Goal: Task Accomplishment & Management: Complete application form

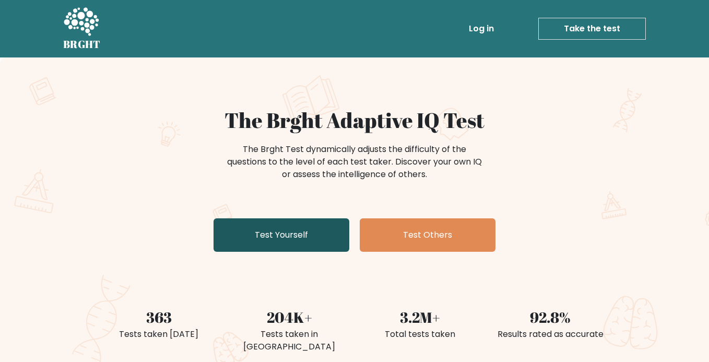
click at [297, 234] on link "Test Yourself" at bounding box center [282, 234] width 136 height 33
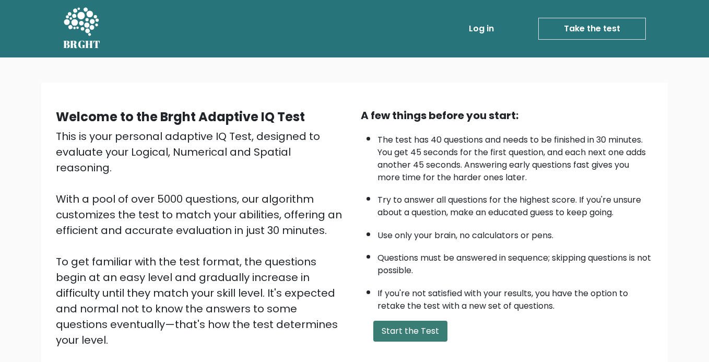
click at [413, 333] on button "Start the Test" at bounding box center [410, 331] width 74 height 21
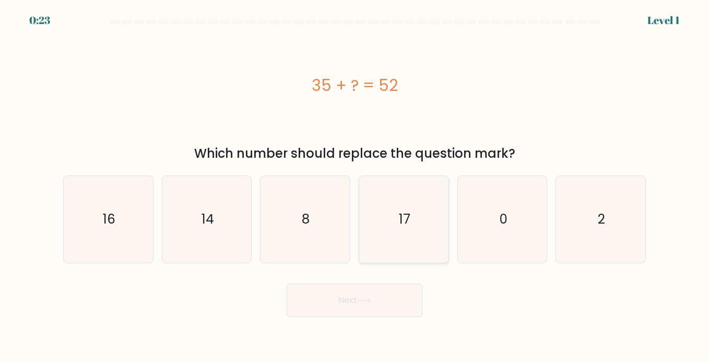
click at [426, 234] on icon "17" at bounding box center [403, 219] width 87 height 87
click at [355, 186] on input "d. 17" at bounding box center [355, 183] width 1 height 5
radio input "true"
click at [359, 307] on button "Next" at bounding box center [355, 300] width 136 height 33
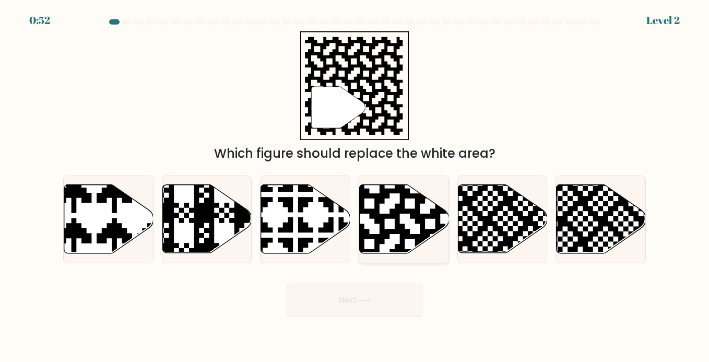
click at [400, 207] on icon at bounding box center [430, 183] width 162 height 162
click at [355, 186] on input "d." at bounding box center [355, 183] width 1 height 5
radio input "true"
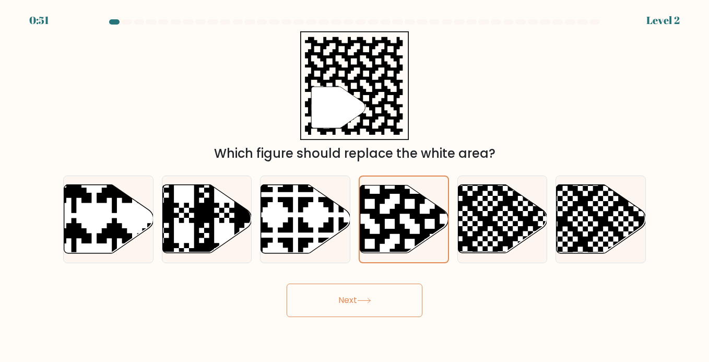
click at [365, 301] on icon at bounding box center [364, 301] width 14 height 6
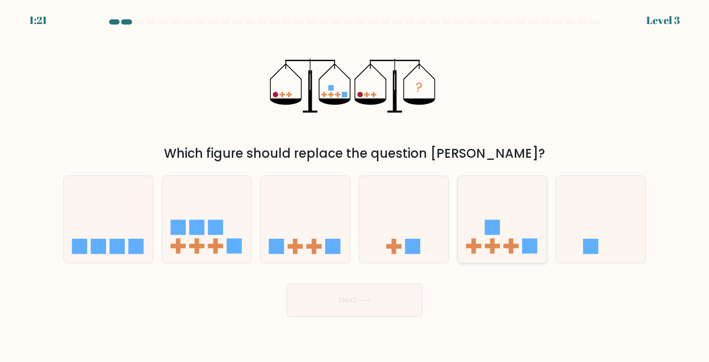
click at [502, 222] on icon at bounding box center [502, 219] width 89 height 74
click at [355, 186] on input "e." at bounding box center [355, 183] width 1 height 5
radio input "true"
click at [367, 296] on button "Next" at bounding box center [355, 300] width 136 height 33
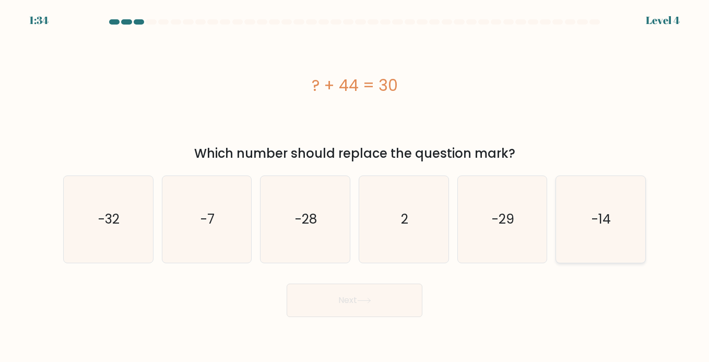
click at [578, 236] on icon "-14" at bounding box center [600, 219] width 87 height 87
click at [355, 186] on input "f. -14" at bounding box center [355, 183] width 1 height 5
radio input "true"
click at [395, 293] on button "Next" at bounding box center [355, 300] width 136 height 33
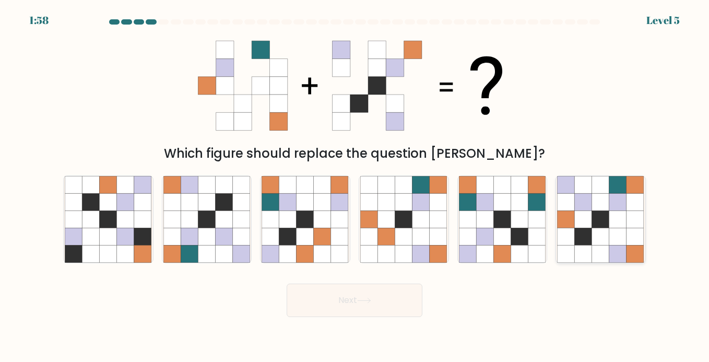
click at [608, 217] on icon at bounding box center [600, 219] width 17 height 17
click at [355, 186] on input "f." at bounding box center [355, 183] width 1 height 5
radio input "true"
click at [362, 303] on icon at bounding box center [364, 301] width 14 height 6
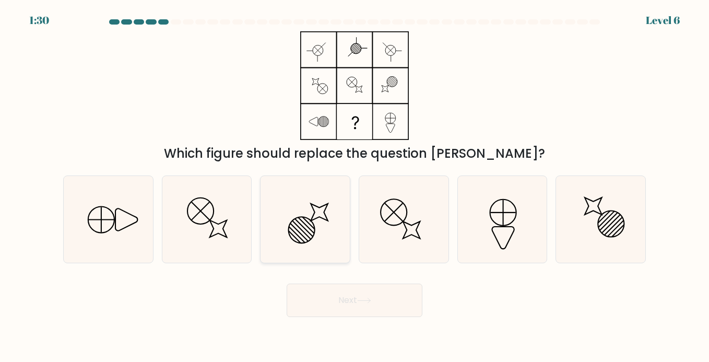
click at [329, 224] on icon at bounding box center [305, 219] width 87 height 87
click at [355, 186] on input "c." at bounding box center [355, 183] width 1 height 5
radio input "true"
click at [574, 225] on icon at bounding box center [600, 219] width 87 height 87
click at [355, 186] on input "f." at bounding box center [355, 183] width 1 height 5
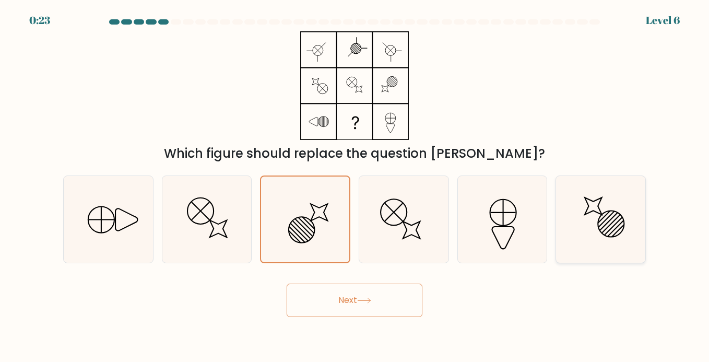
radio input "true"
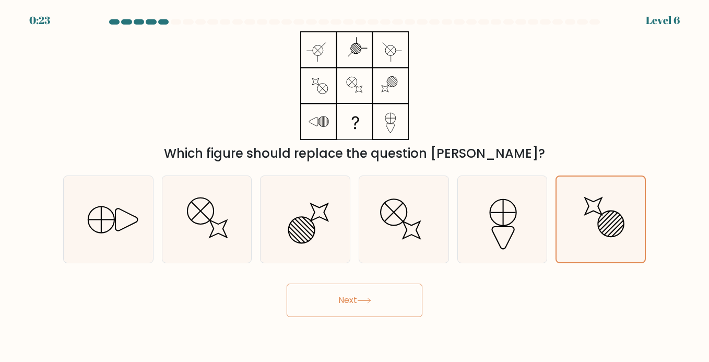
click at [359, 315] on button "Next" at bounding box center [355, 300] width 136 height 33
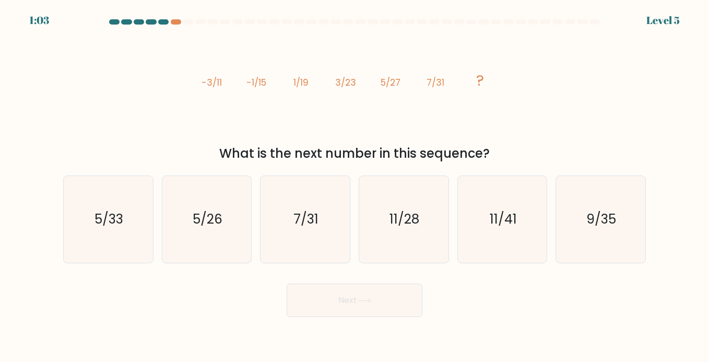
drag, startPoint x: 196, startPoint y: 87, endPoint x: 514, endPoint y: 151, distance: 323.9
click at [514, 151] on div "image/svg+xml -3/11 -1/15 1/19 3/23 5/27 7/31 ? What is the next number in this…" at bounding box center [354, 97] width 595 height 132
copy div "-3/11 -1/15 1/19 3/23 5/27 7/31 ? What is the next number in this sequence?"
click at [571, 218] on icon "9/35" at bounding box center [600, 219] width 87 height 87
click at [355, 186] on input "f. 9/35" at bounding box center [355, 183] width 1 height 5
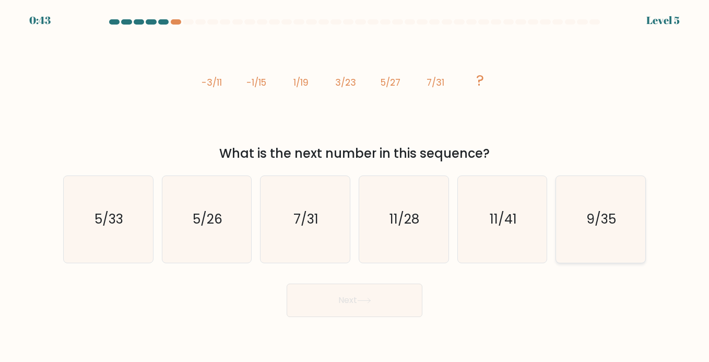
radio input "true"
click at [396, 298] on button "Next" at bounding box center [355, 300] width 136 height 33
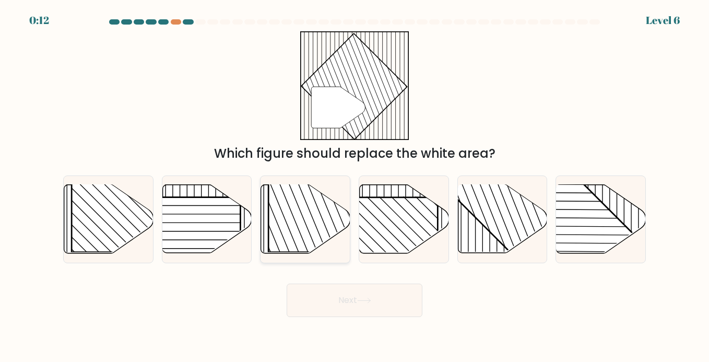
click at [304, 225] on rect at bounding box center [332, 188] width 128 height 128
click at [355, 186] on input "c." at bounding box center [355, 183] width 1 height 5
radio input "true"
click at [489, 225] on rect at bounding box center [529, 184] width 175 height 175
click at [355, 186] on input "e." at bounding box center [355, 183] width 1 height 5
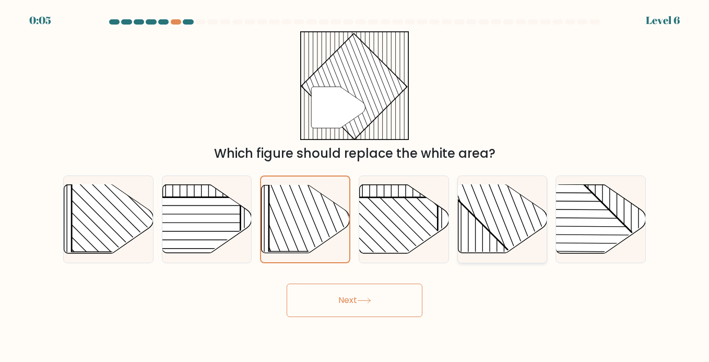
radio input "true"
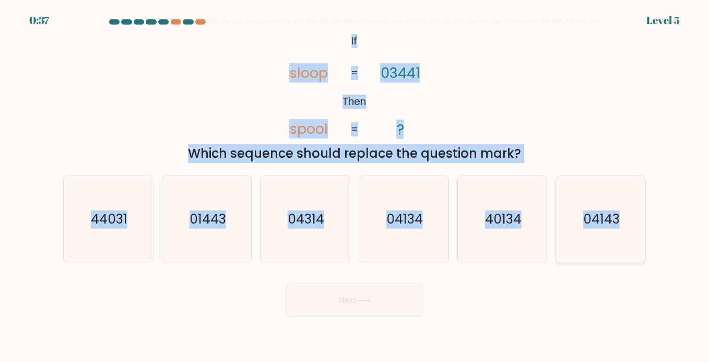
drag, startPoint x: 341, startPoint y: 41, endPoint x: 632, endPoint y: 239, distance: 352.3
click at [632, 239] on form "If ?" at bounding box center [354, 168] width 709 height 298
copy form "If Then sloop spool 03441 ? = = Which sequence should replace the question mark…"
click at [213, 213] on text "01443" at bounding box center [208, 219] width 37 height 18
click at [355, 186] on input "b. 01443" at bounding box center [355, 183] width 1 height 5
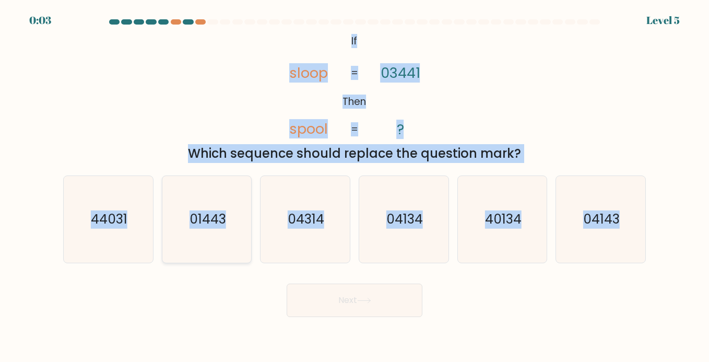
radio input "true"
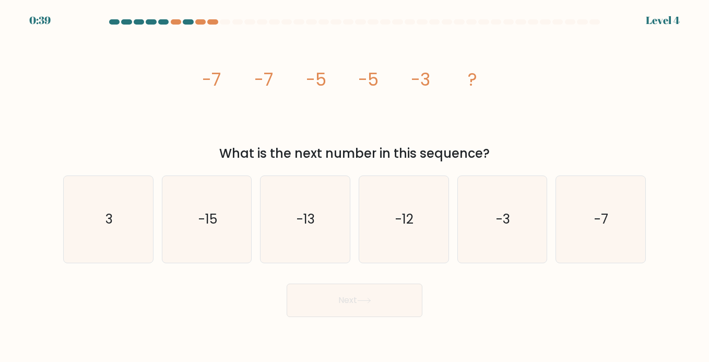
drag, startPoint x: 205, startPoint y: 68, endPoint x: 564, endPoint y: 151, distance: 368.4
click at [564, 151] on div "image/svg+xml -7 -7 -5 -5 -3 ? What is the next number in this sequence?" at bounding box center [354, 97] width 595 height 132
copy div "-7 -7 -5 -5 -3 ? What is the next number in this sequence?"
click at [471, 262] on icon "-3" at bounding box center [502, 219] width 87 height 87
click at [355, 186] on input "e. -3" at bounding box center [355, 183] width 1 height 5
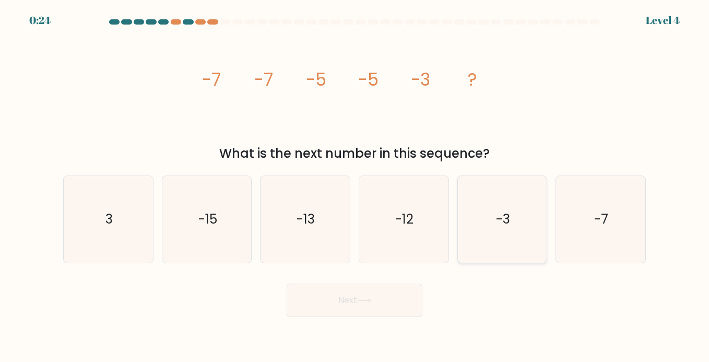
radio input "true"
click at [346, 308] on button "Next" at bounding box center [355, 300] width 136 height 33
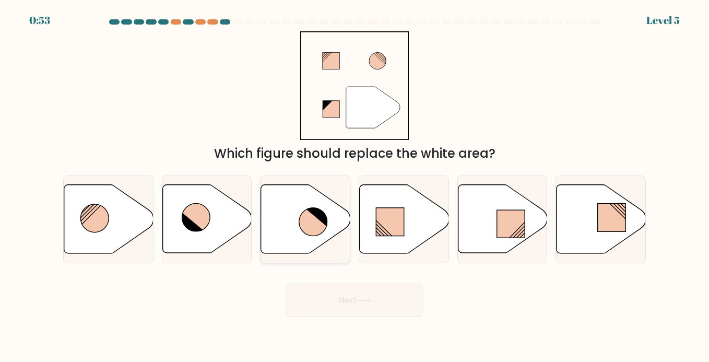
click at [324, 218] on icon at bounding box center [317, 216] width 22 height 21
click at [355, 186] on input "c." at bounding box center [355, 183] width 1 height 5
radio input "true"
click at [327, 299] on button "Next" at bounding box center [355, 300] width 136 height 33
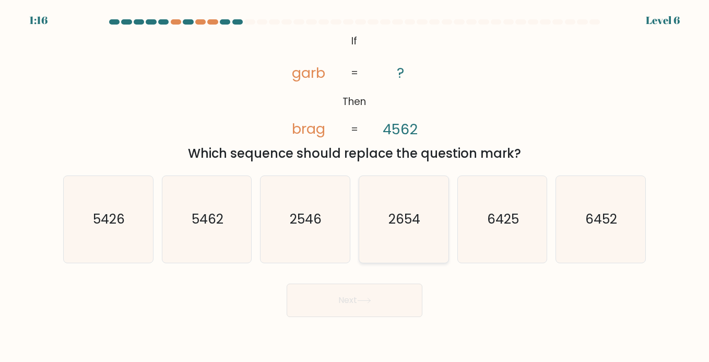
click at [413, 220] on text "2654" at bounding box center [405, 219] width 32 height 18
click at [355, 186] on input "d. 2654" at bounding box center [355, 183] width 1 height 5
radio input "true"
click at [349, 301] on button "Next" at bounding box center [355, 300] width 136 height 33
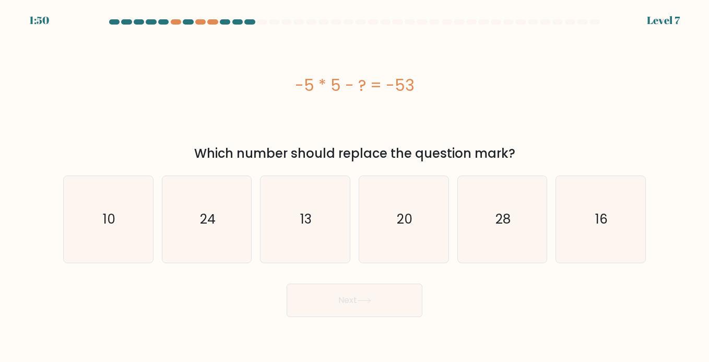
drag, startPoint x: 278, startPoint y: 75, endPoint x: 537, endPoint y: 155, distance: 271.2
click at [537, 155] on div "-5 * 5 - ? = -53 Which number should replace the question mark?" at bounding box center [354, 97] width 595 height 132
copy div "-5 * 5 - ? = -53 Which number should replace the question mark?"
click at [539, 194] on icon "28" at bounding box center [502, 219] width 87 height 87
click at [355, 186] on input "e. 28" at bounding box center [355, 183] width 1 height 5
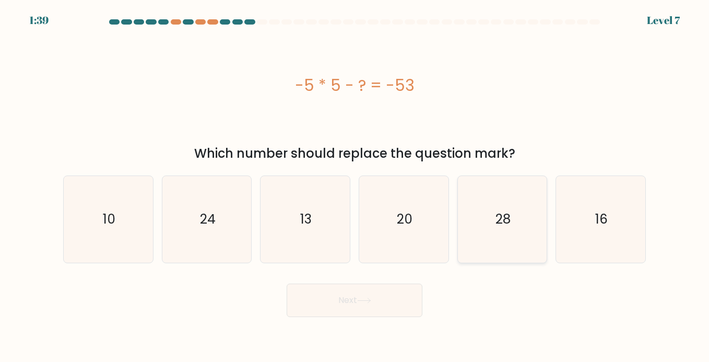
radio input "true"
click at [384, 309] on button "Next" at bounding box center [355, 300] width 136 height 33
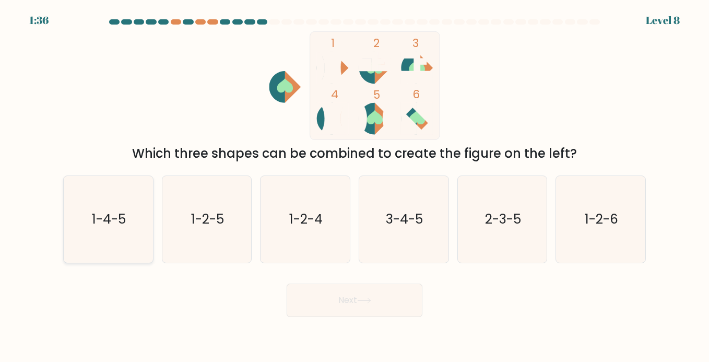
click at [118, 221] on text "1-4-5" at bounding box center [109, 219] width 34 height 18
click at [355, 186] on input "a. 1-4-5" at bounding box center [355, 183] width 1 height 5
radio input "true"
click at [392, 307] on button "Next" at bounding box center [355, 300] width 136 height 33
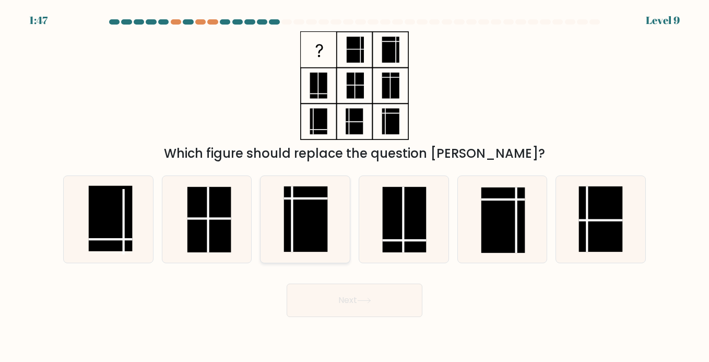
click at [292, 206] on line at bounding box center [292, 219] width 0 height 66
click at [355, 186] on input "c." at bounding box center [355, 183] width 1 height 5
radio input "true"
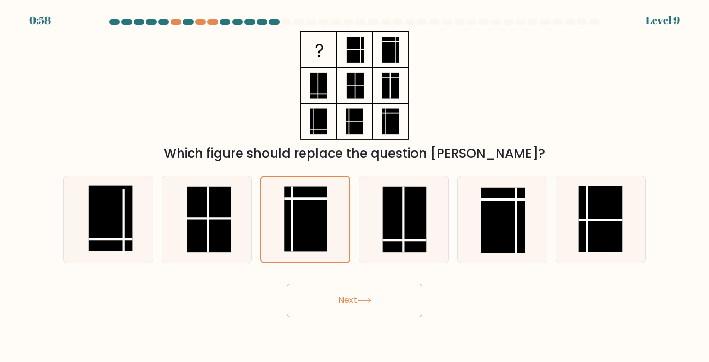
click at [365, 308] on button "Next" at bounding box center [355, 300] width 136 height 33
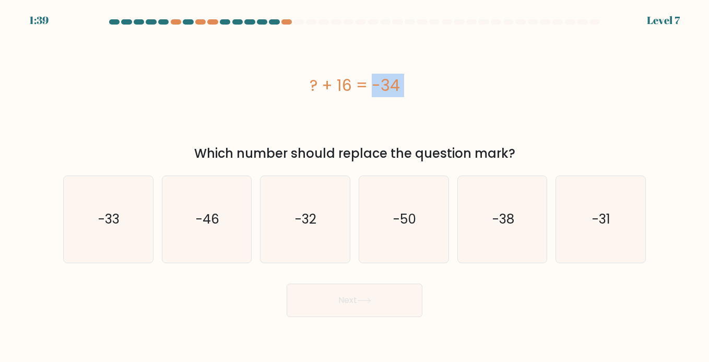
drag, startPoint x: 297, startPoint y: 80, endPoint x: 518, endPoint y: 143, distance: 229.6
click at [518, 143] on div "? + 16 = -34 Which number should replace the question mark?" at bounding box center [354, 97] width 595 height 132
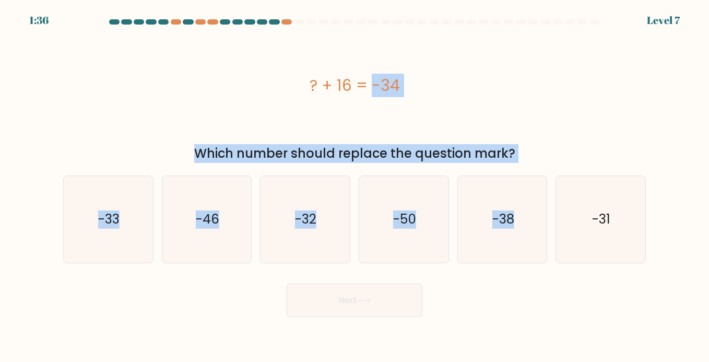
drag, startPoint x: 294, startPoint y: 73, endPoint x: 542, endPoint y: 164, distance: 264.2
click at [542, 164] on form "a." at bounding box center [354, 168] width 709 height 298
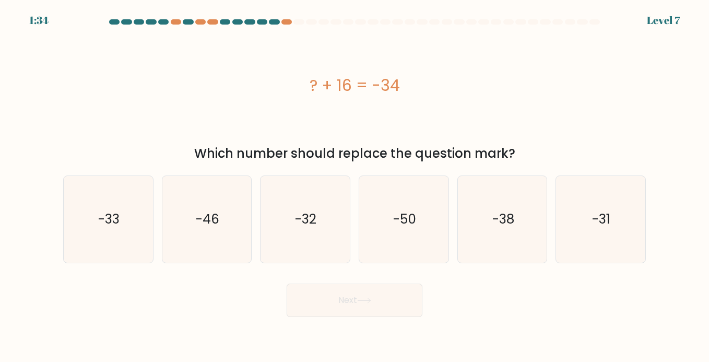
click at [542, 164] on form "a." at bounding box center [354, 168] width 709 height 298
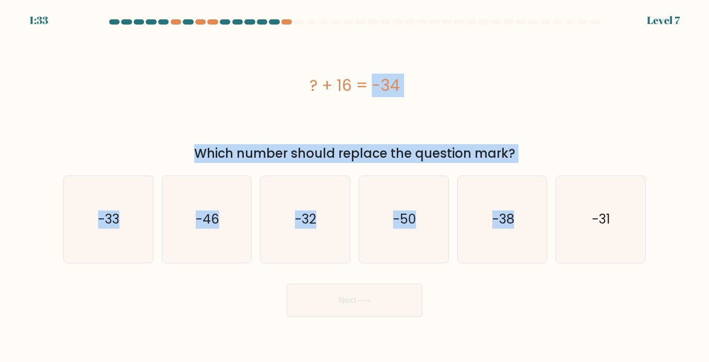
drag, startPoint x: 306, startPoint y: 87, endPoint x: 569, endPoint y: 167, distance: 274.6
click at [569, 167] on form "a." at bounding box center [354, 168] width 709 height 298
click at [287, 20] on div at bounding box center [286, 21] width 10 height 5
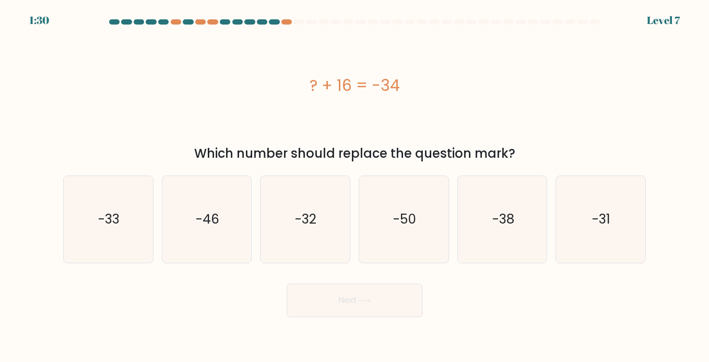
drag, startPoint x: 296, startPoint y: 62, endPoint x: 517, endPoint y: 157, distance: 239.8
click at [517, 157] on div "? + 16 = -34 Which number should replace the question mark?" at bounding box center [354, 97] width 595 height 132
copy div "? + 16 = -34 Which number should replace the question mark?"
click at [410, 242] on icon "-50" at bounding box center [403, 219] width 87 height 87
click at [355, 186] on input "d. -50" at bounding box center [355, 183] width 1 height 5
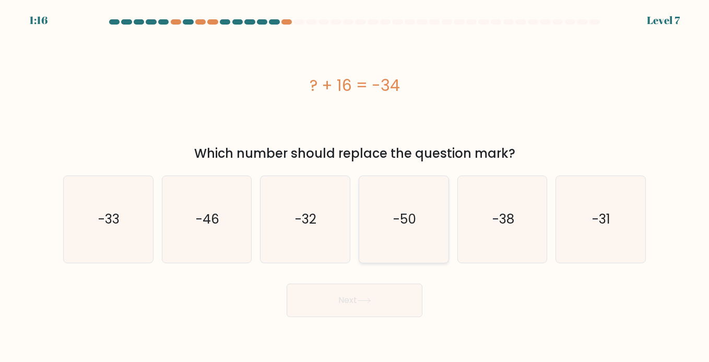
radio input "true"
click at [374, 306] on button "Next" at bounding box center [355, 300] width 136 height 33
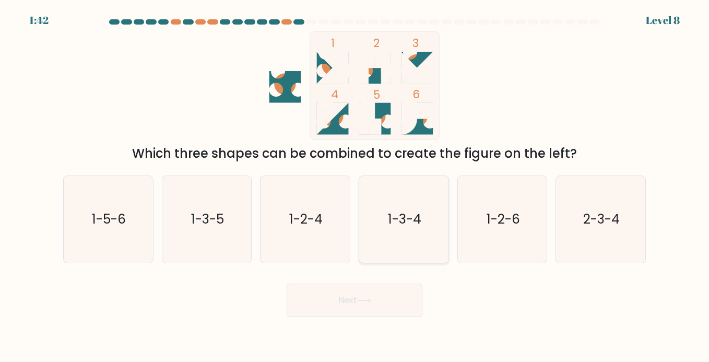
click at [378, 220] on icon "1-3-4" at bounding box center [403, 219] width 87 height 87
click at [355, 186] on input "d. 1-3-4" at bounding box center [355, 183] width 1 height 5
radio input "true"
click at [344, 303] on button "Next" at bounding box center [355, 300] width 136 height 33
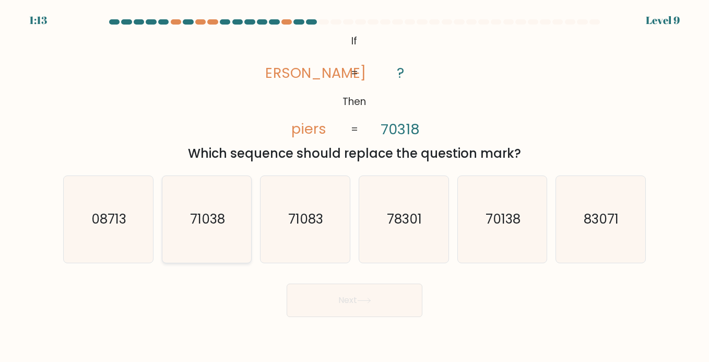
click at [210, 216] on text "71038" at bounding box center [207, 219] width 35 height 18
click at [355, 186] on input "b. 71038" at bounding box center [355, 183] width 1 height 5
radio input "true"
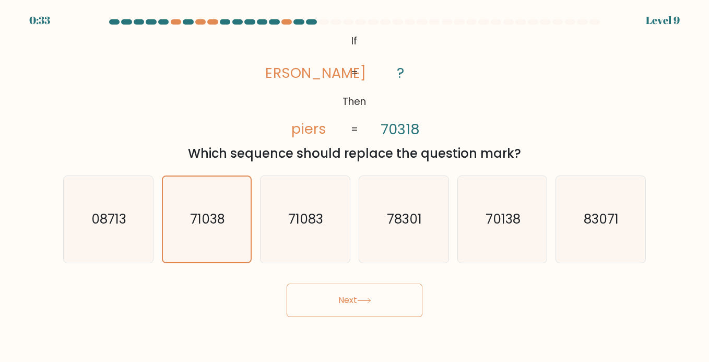
click at [331, 288] on button "Next" at bounding box center [355, 300] width 136 height 33
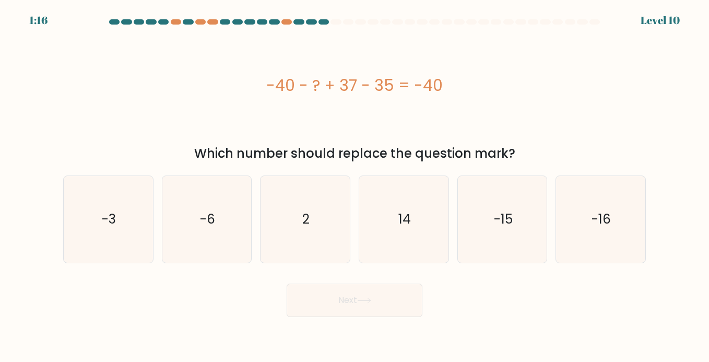
click at [332, 296] on button "Next" at bounding box center [355, 300] width 136 height 33
click at [271, 80] on div "-40 - ? + 37 - 35 = -40" at bounding box center [354, 86] width 583 height 24
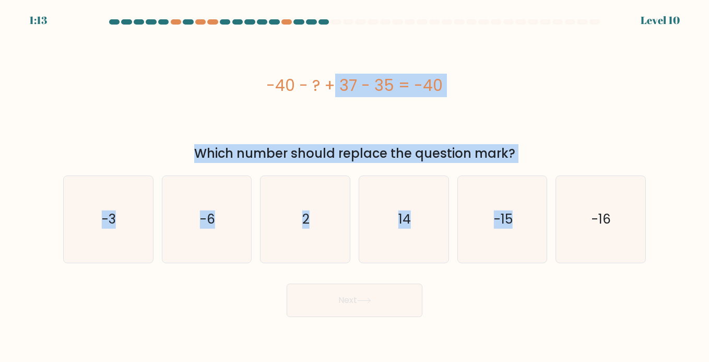
drag, startPoint x: 268, startPoint y: 80, endPoint x: 571, endPoint y: 165, distance: 314.5
click at [571, 165] on form "a. 2" at bounding box center [354, 168] width 709 height 298
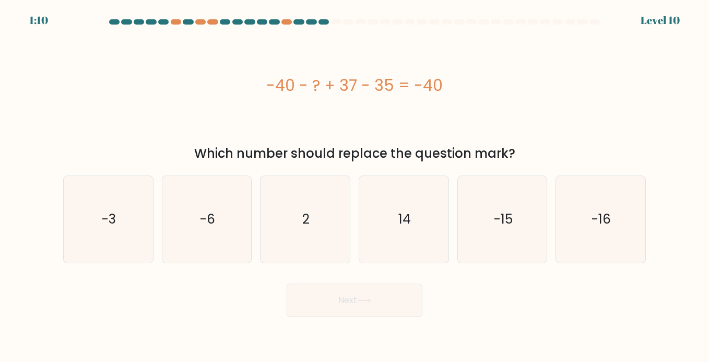
drag, startPoint x: 267, startPoint y: 86, endPoint x: 528, endPoint y: 149, distance: 268.0
click at [528, 149] on div "-40 - ? + 37 - 35 = -40 Which number should replace the question mark?" at bounding box center [354, 97] width 595 height 132
copy div "-40 - ? + 37 - 35 = -40 Which number should replace the question mark?"
click at [320, 249] on icon "2" at bounding box center [305, 219] width 87 height 87
click at [355, 186] on input "c. 2" at bounding box center [355, 183] width 1 height 5
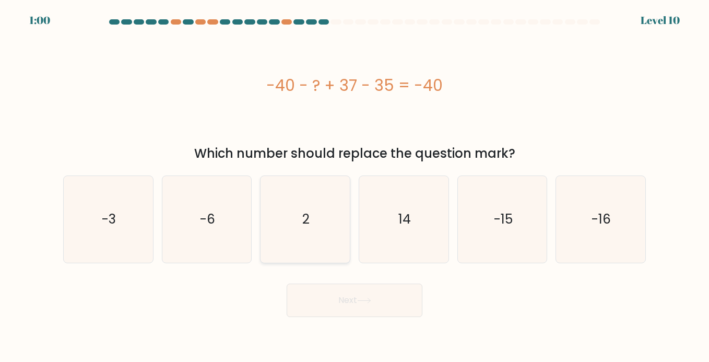
radio input "true"
click at [335, 311] on button "Next" at bounding box center [355, 300] width 136 height 33
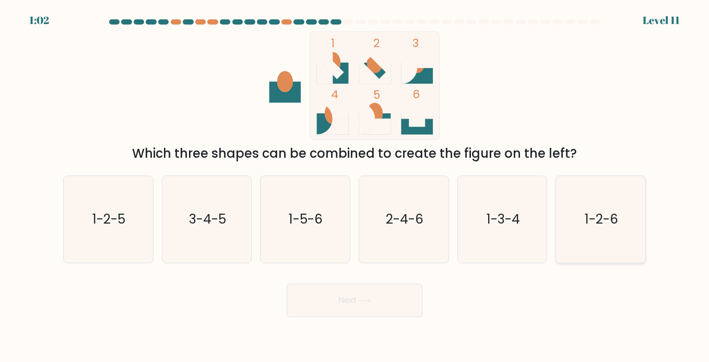
click at [605, 208] on icon "1-2-6" at bounding box center [600, 219] width 87 height 87
click at [355, 186] on input "f. 1-2-6" at bounding box center [355, 183] width 1 height 5
radio input "true"
click at [406, 304] on button "Next" at bounding box center [355, 300] width 136 height 33
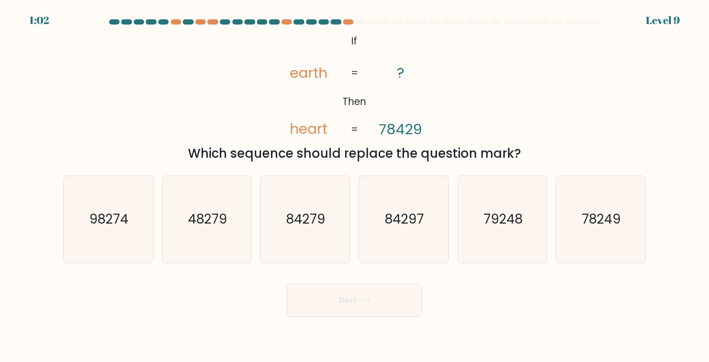
drag, startPoint x: 330, startPoint y: 35, endPoint x: 522, endPoint y: 160, distance: 229.6
click at [522, 160] on div "@import url('https://fonts.googleapis.com/css?family=Abril+Fatface:400,100,100i…" at bounding box center [354, 97] width 595 height 132
copy div "If Then earth heart ? 78429 = = Which sequence should replace the question mark?"
click at [504, 117] on div "@import url('https://fonts.googleapis.com/css?family=Abril+Fatface:400,100,100i…" at bounding box center [354, 97] width 595 height 132
click at [427, 234] on icon "84297" at bounding box center [403, 219] width 87 height 87
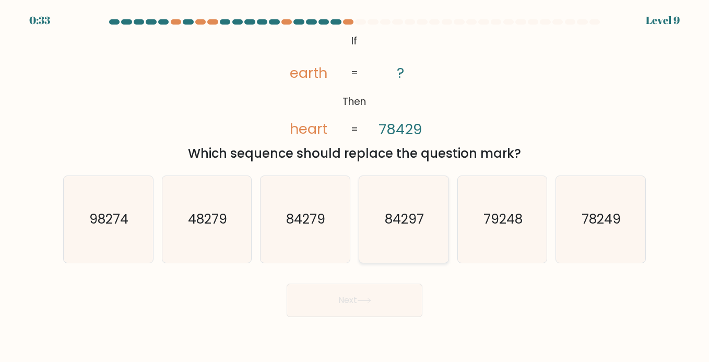
click at [355, 186] on input "d. 84297" at bounding box center [355, 183] width 1 height 5
radio input "true"
click at [379, 311] on button "Next" at bounding box center [355, 300] width 136 height 33
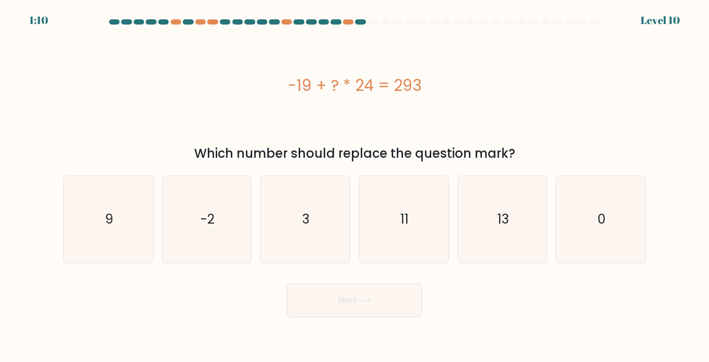
drag, startPoint x: 277, startPoint y: 84, endPoint x: 561, endPoint y: 148, distance: 291.8
click at [561, 148] on div "-19 + ? * 24 = 293 Which number should replace the question mark?" at bounding box center [354, 97] width 595 height 132
copy div "-19 + ? * 24 = 293 Which number should replace the question mark?"
click at [520, 221] on icon "13" at bounding box center [502, 219] width 87 height 87
click at [355, 186] on input "e. 13" at bounding box center [355, 183] width 1 height 5
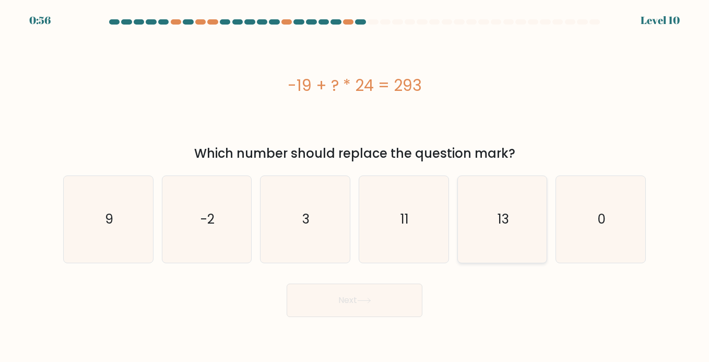
radio input "true"
click at [371, 316] on button "Next" at bounding box center [355, 300] width 136 height 33
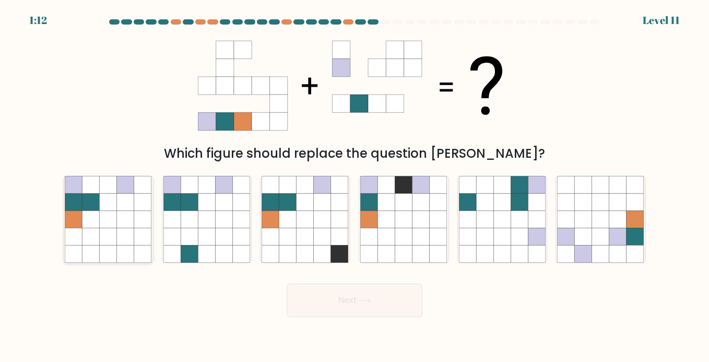
click at [125, 236] on icon at bounding box center [125, 236] width 17 height 17
click at [355, 186] on input "a." at bounding box center [355, 183] width 1 height 5
radio input "true"
click at [401, 315] on button "Next" at bounding box center [355, 300] width 136 height 33
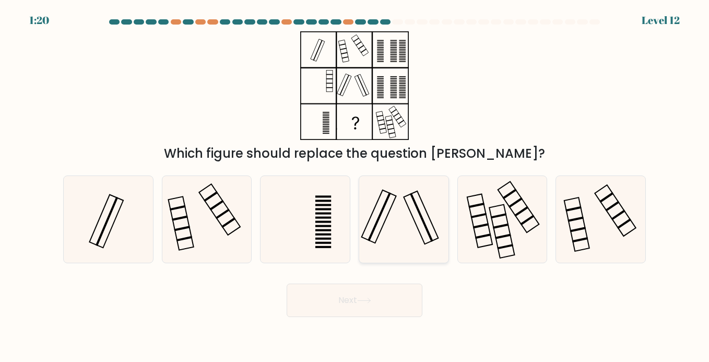
click at [403, 219] on icon at bounding box center [403, 219] width 87 height 87
click at [355, 186] on input "d." at bounding box center [355, 183] width 1 height 5
radio input "true"
click at [365, 299] on icon at bounding box center [364, 301] width 14 height 6
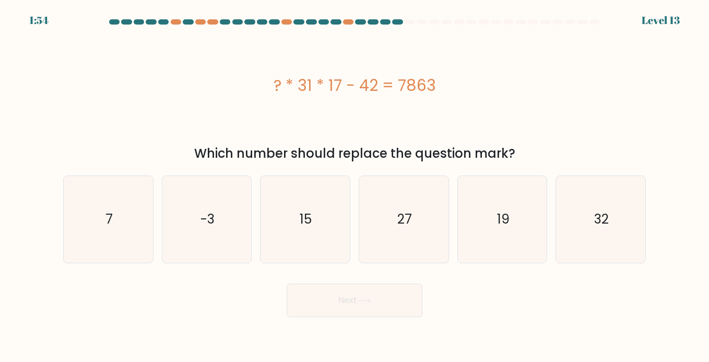
drag, startPoint x: 257, startPoint y: 75, endPoint x: 520, endPoint y: 152, distance: 273.2
click at [520, 152] on div "? * 31 * 17 - 42 = 7863 Which number should replace the question mark?" at bounding box center [354, 97] width 595 height 132
copy div "? * 31 * 17 - 42 = 7863 Which number should replace the question mark?"
click at [314, 207] on icon "15" at bounding box center [305, 219] width 87 height 87
click at [355, 186] on input "c. 15" at bounding box center [355, 183] width 1 height 5
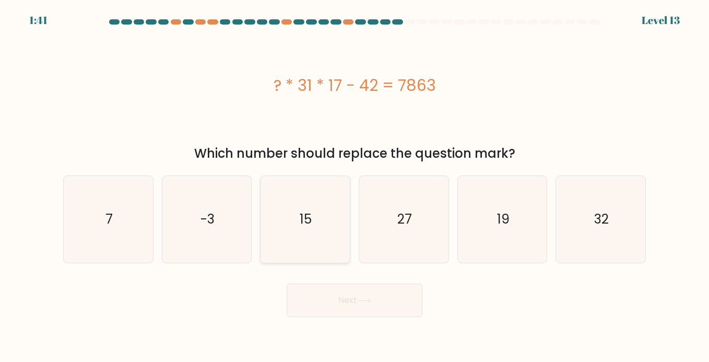
radio input "true"
click at [344, 300] on button "Next" at bounding box center [355, 300] width 136 height 33
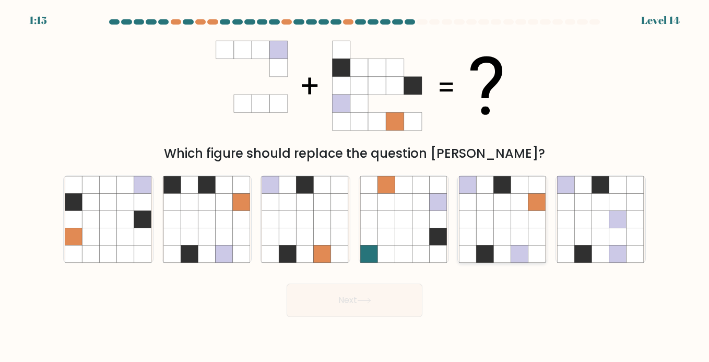
click at [518, 212] on icon at bounding box center [519, 219] width 17 height 17
click at [355, 186] on input "e." at bounding box center [355, 183] width 1 height 5
radio input "true"
click at [371, 303] on icon at bounding box center [364, 301] width 14 height 6
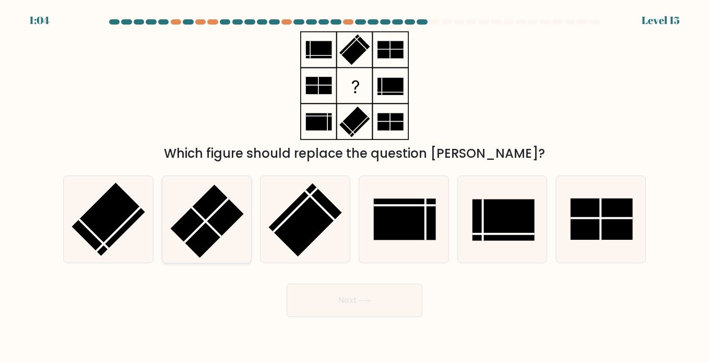
click at [207, 201] on rect at bounding box center [206, 220] width 73 height 73
click at [355, 186] on input "b." at bounding box center [355, 183] width 1 height 5
radio input "true"
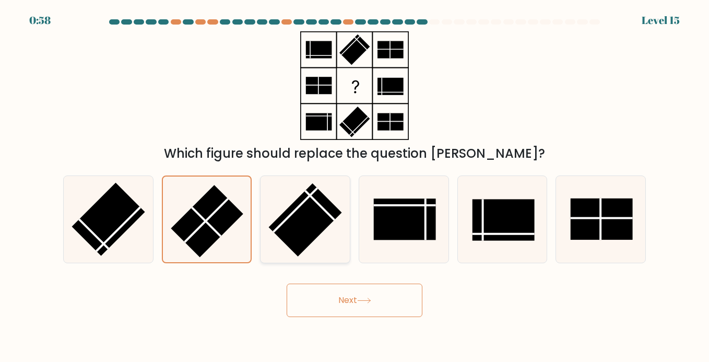
click at [316, 216] on rect at bounding box center [305, 219] width 73 height 73
click at [355, 186] on input "c." at bounding box center [355, 183] width 1 height 5
radio input "true"
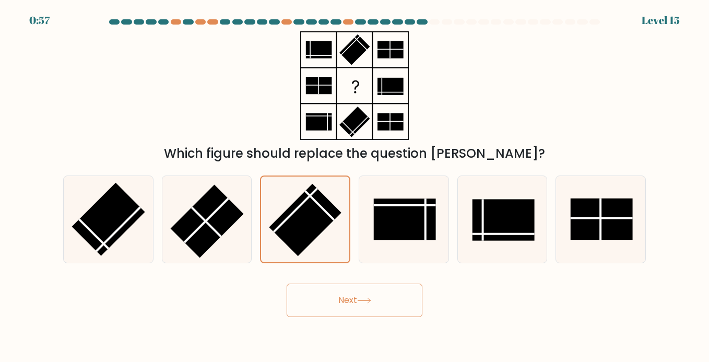
click at [351, 308] on button "Next" at bounding box center [355, 300] width 136 height 33
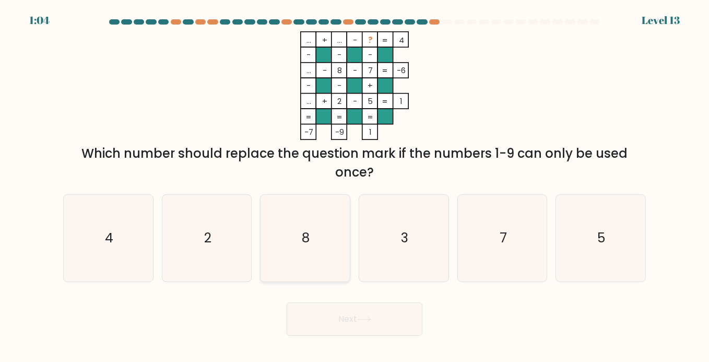
click at [319, 220] on icon "8" at bounding box center [305, 238] width 87 height 87
click at [355, 186] on input "c. 8" at bounding box center [355, 183] width 1 height 5
radio input "true"
click at [350, 320] on button "Next" at bounding box center [355, 318] width 136 height 33
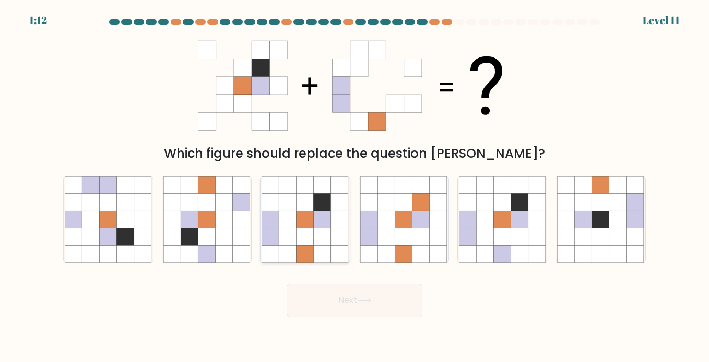
click at [331, 214] on icon at bounding box center [322, 219] width 17 height 17
click at [355, 186] on input "c." at bounding box center [355, 183] width 1 height 5
radio input "true"
click at [333, 298] on button "Next" at bounding box center [355, 300] width 136 height 33
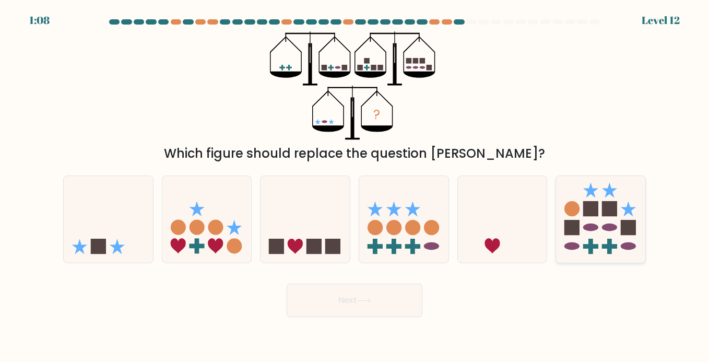
click at [596, 229] on ellipse at bounding box center [590, 228] width 15 height 8
click at [355, 186] on input "f." at bounding box center [355, 183] width 1 height 5
radio input "true"
click at [371, 307] on button "Next" at bounding box center [355, 300] width 136 height 33
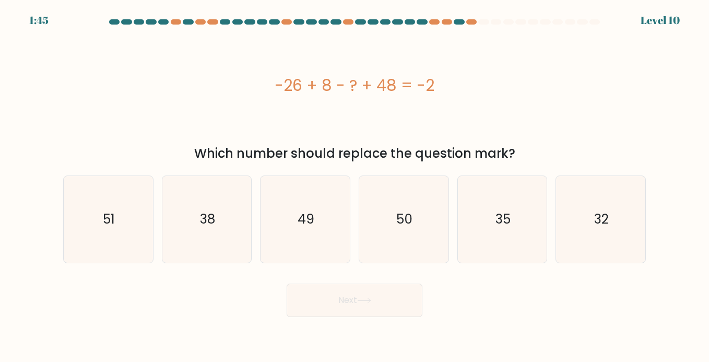
drag, startPoint x: 268, startPoint y: 84, endPoint x: 549, endPoint y: 154, distance: 289.7
click at [549, 154] on div "-26 + 8 - ? + 48 = -2 Which number should replace the question mark?" at bounding box center [354, 97] width 595 height 132
copy div "-26 + 8 - ? + 48 = -2 Which number should replace the question mark?"
click at [610, 210] on icon "32" at bounding box center [600, 219] width 87 height 87
click at [355, 186] on input "f. 32" at bounding box center [355, 183] width 1 height 5
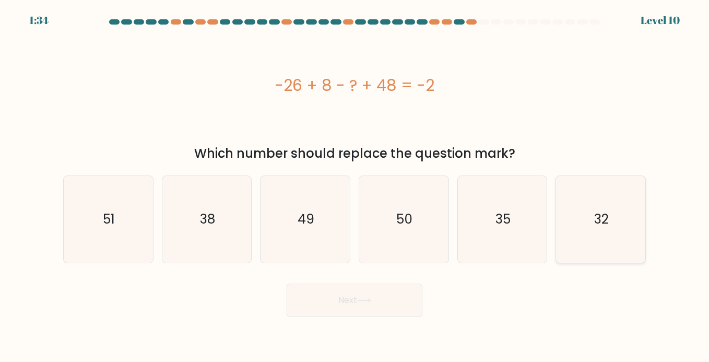
radio input "true"
click at [375, 295] on button "Next" at bounding box center [355, 300] width 136 height 33
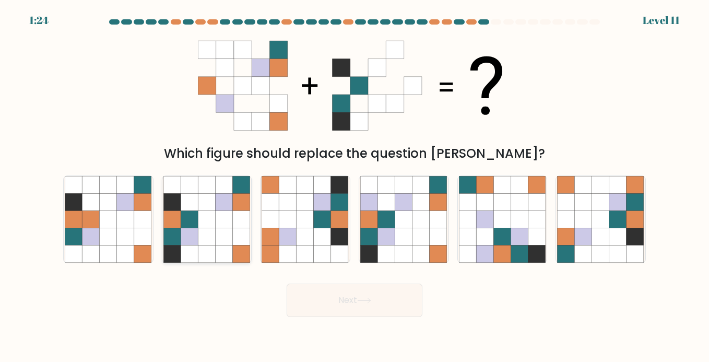
click at [213, 208] on icon at bounding box center [206, 201] width 17 height 17
click at [355, 186] on input "b." at bounding box center [355, 183] width 1 height 5
radio input "true"
click at [337, 297] on button "Next" at bounding box center [355, 300] width 136 height 33
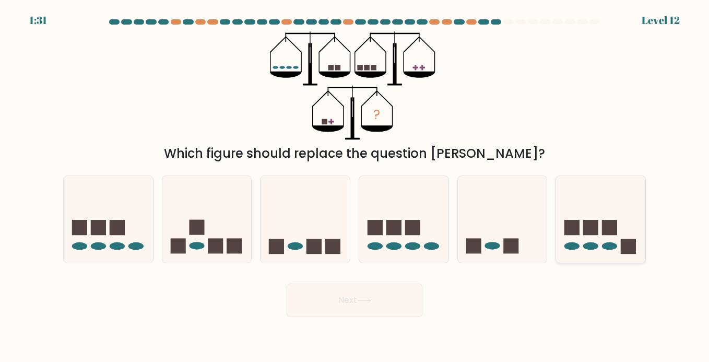
click at [602, 205] on icon at bounding box center [600, 219] width 89 height 74
click at [355, 186] on input "f." at bounding box center [355, 183] width 1 height 5
radio input "true"
click at [374, 299] on button "Next" at bounding box center [355, 300] width 136 height 33
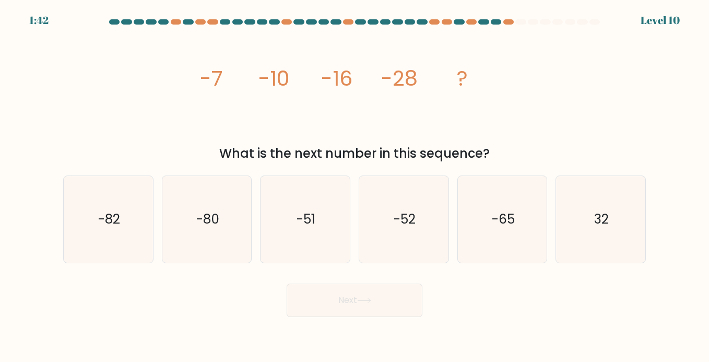
drag, startPoint x: 196, startPoint y: 65, endPoint x: 539, endPoint y: 148, distance: 353.5
click at [539, 148] on div "image/svg+xml -7 -10 -16 -28 ? What is the next number in this sequence?" at bounding box center [354, 97] width 595 height 132
copy div "-7 -10 -16 -28 ? What is the next number in this sequence?"
click at [429, 204] on icon "-52" at bounding box center [403, 219] width 87 height 87
click at [355, 186] on input "d. -52" at bounding box center [355, 183] width 1 height 5
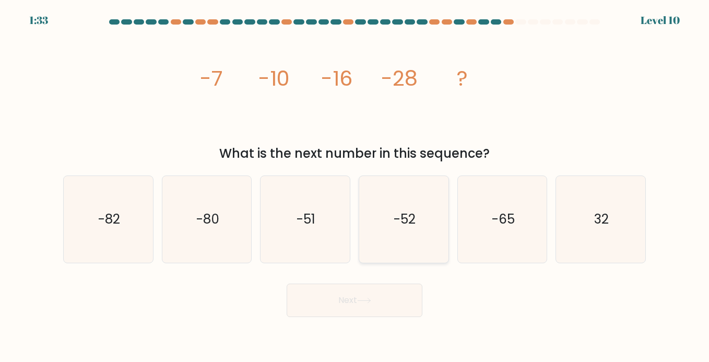
radio input "true"
click at [379, 313] on button "Next" at bounding box center [355, 300] width 136 height 33
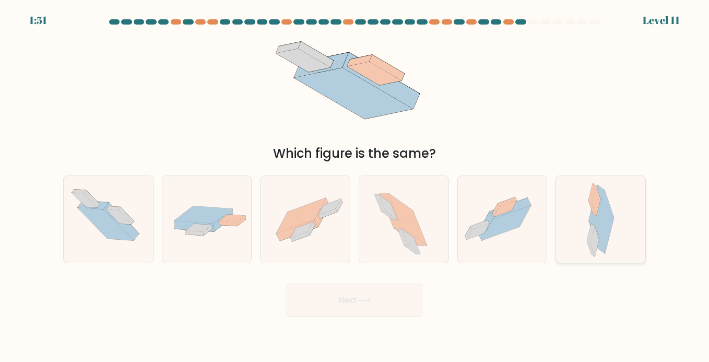
click at [560, 211] on div at bounding box center [601, 219] width 90 height 88
click at [355, 186] on input "f." at bounding box center [355, 183] width 1 height 5
radio input "true"
click at [187, 199] on div at bounding box center [207, 219] width 90 height 88
click at [355, 186] on input "b." at bounding box center [355, 183] width 1 height 5
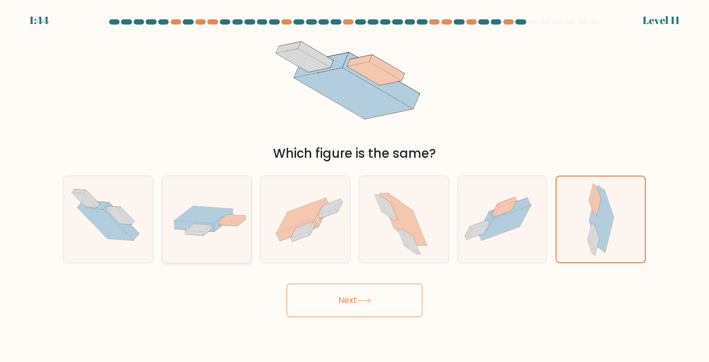
radio input "true"
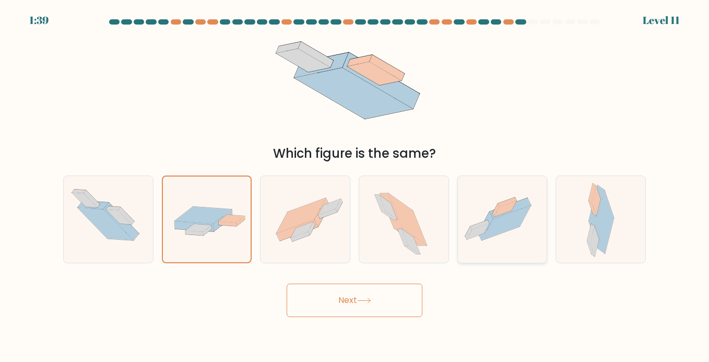
click at [530, 205] on icon at bounding box center [510, 208] width 42 height 21
click at [355, 186] on input "e." at bounding box center [355, 183] width 1 height 5
radio input "true"
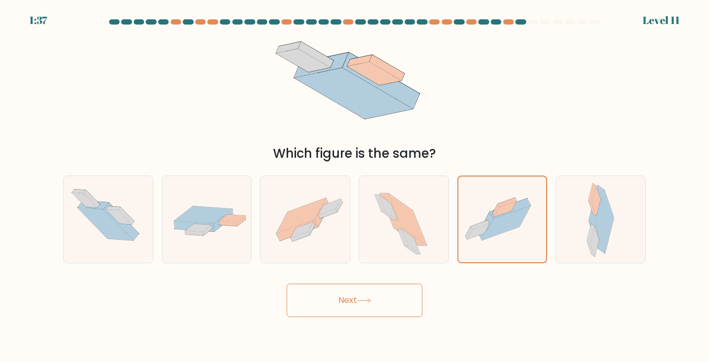
click at [394, 303] on button "Next" at bounding box center [355, 300] width 136 height 33
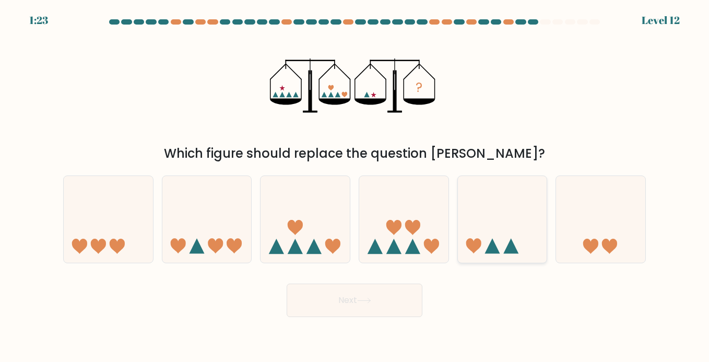
click at [491, 228] on icon at bounding box center [502, 219] width 89 height 74
click at [355, 186] on input "e." at bounding box center [355, 183] width 1 height 5
radio input "true"
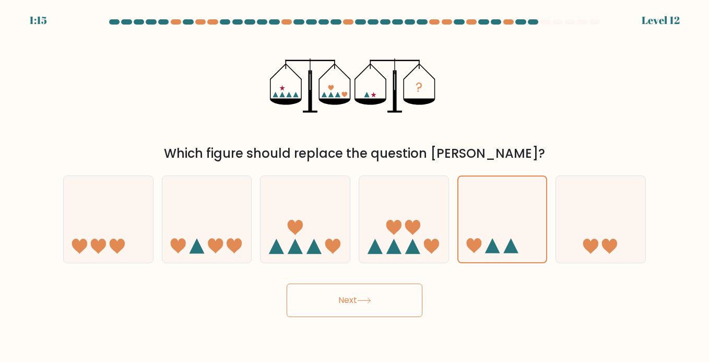
click at [394, 303] on button "Next" at bounding box center [355, 300] width 136 height 33
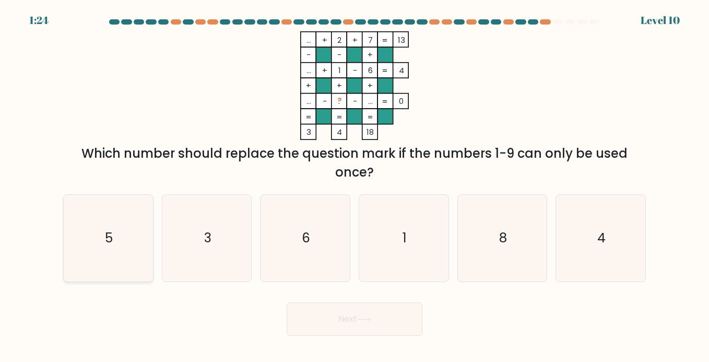
click at [114, 231] on icon "5" at bounding box center [108, 238] width 87 height 87
click at [355, 186] on input "a. 5" at bounding box center [355, 183] width 1 height 5
radio input "true"
click at [357, 325] on button "Next" at bounding box center [355, 318] width 136 height 33
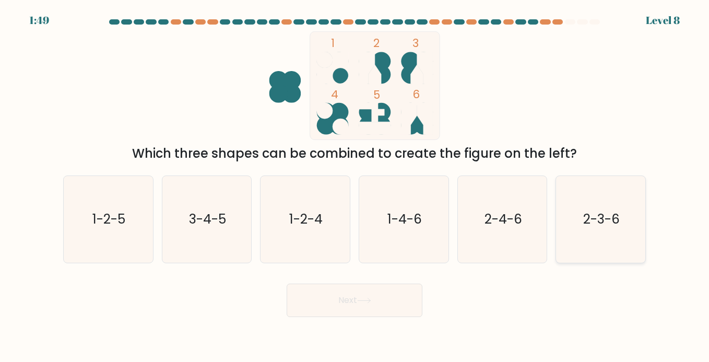
click at [571, 207] on icon "2-3-6" at bounding box center [600, 219] width 87 height 87
click at [355, 186] on input "f. 2-3-6" at bounding box center [355, 183] width 1 height 5
radio input "true"
click at [388, 296] on button "Next" at bounding box center [355, 300] width 136 height 33
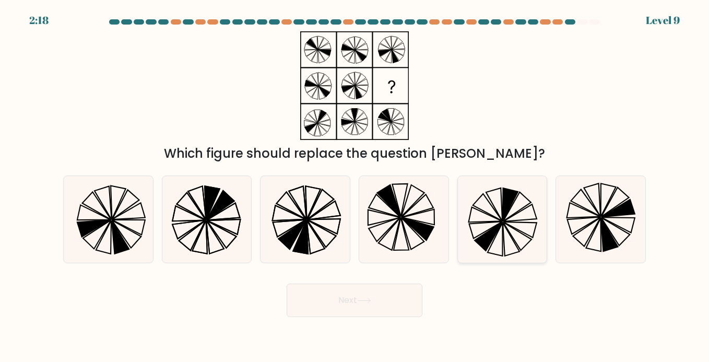
click at [483, 198] on icon at bounding box center [502, 219] width 87 height 87
click at [355, 186] on input "e." at bounding box center [355, 183] width 1 height 5
radio input "true"
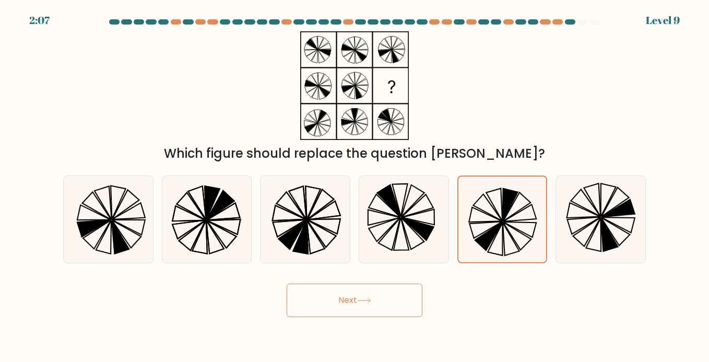
click at [355, 304] on button "Next" at bounding box center [355, 300] width 136 height 33
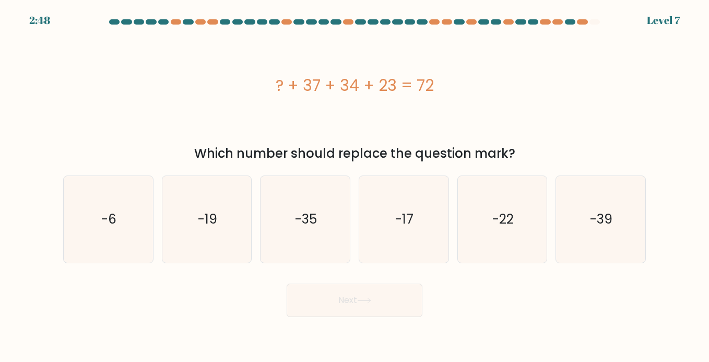
drag, startPoint x: 237, startPoint y: 77, endPoint x: 568, endPoint y: 156, distance: 340.5
click at [568, 156] on div "? + 37 + 34 + 23 = 72 Which number should replace the question mark?" at bounding box center [354, 97] width 595 height 132
copy div "? + 37 + 34 + 23 = 72 Which number should replace the question mark?"
click at [496, 195] on icon "-22" at bounding box center [502, 219] width 87 height 87
click at [355, 186] on input "e. -22" at bounding box center [355, 183] width 1 height 5
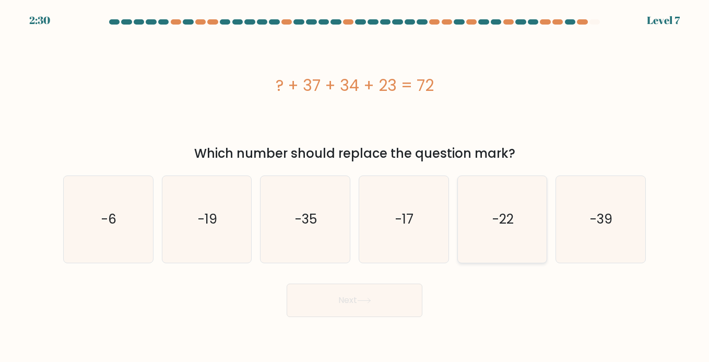
radio input "true"
click at [350, 301] on button "Next" at bounding box center [355, 300] width 136 height 33
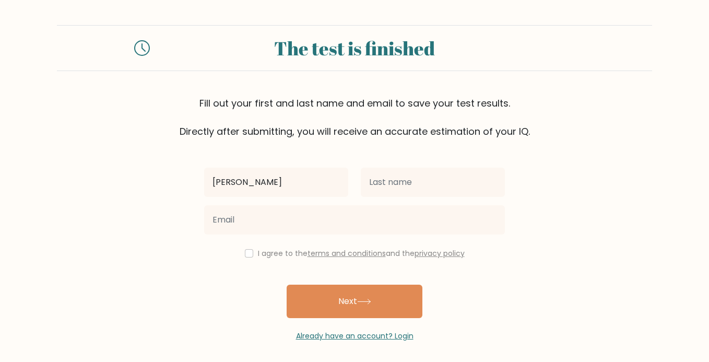
type input "[PERSON_NAME]"
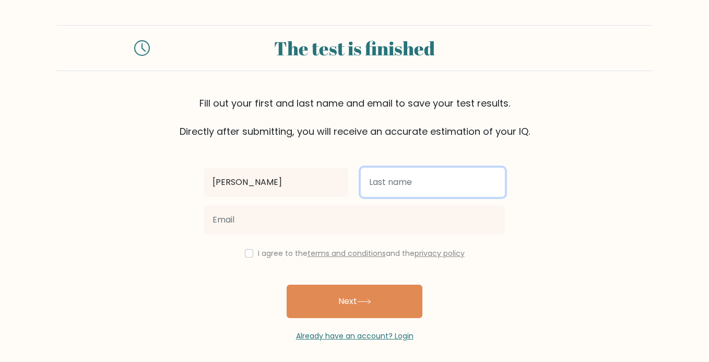
click at [400, 191] on input "text" at bounding box center [433, 182] width 144 height 29
type input "Dayoc"
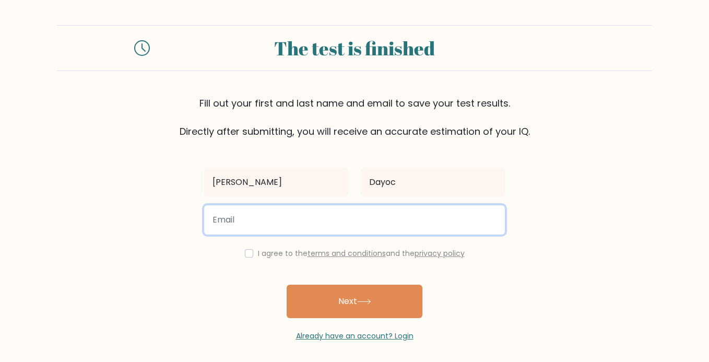
click at [365, 222] on input "email" at bounding box center [354, 219] width 301 height 29
type input "dayocjeramie@gmail.com"
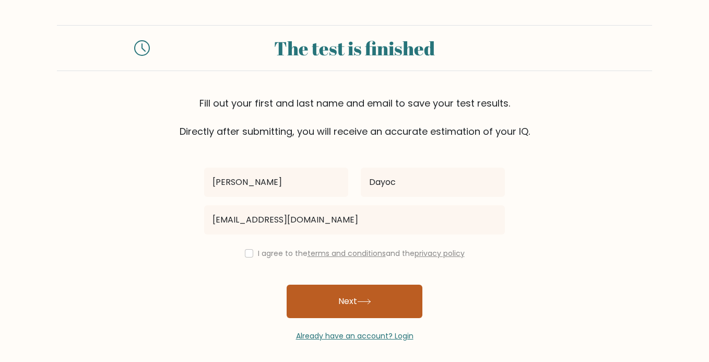
click at [364, 301] on icon at bounding box center [364, 301] width 13 height 5
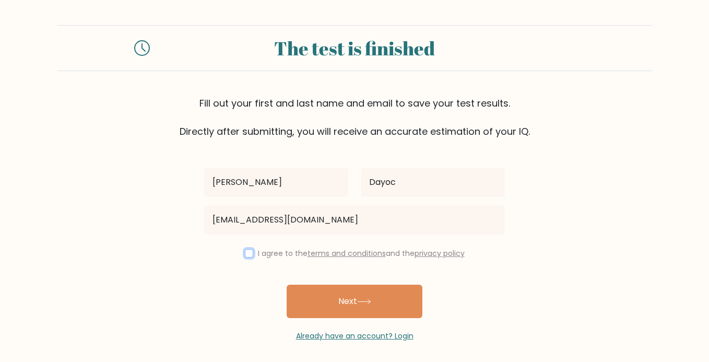
click at [245, 252] on input "checkbox" at bounding box center [249, 253] width 8 height 8
checkbox input "true"
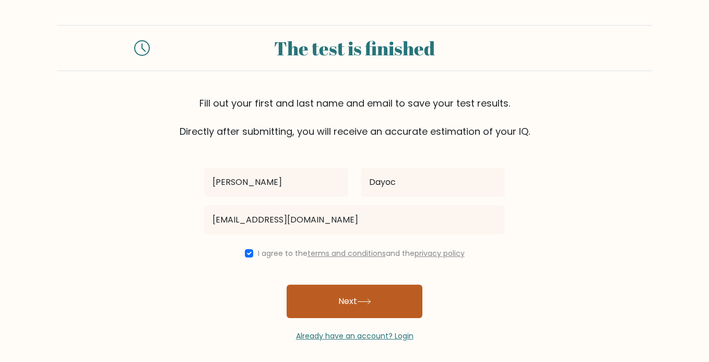
click at [359, 296] on button "Next" at bounding box center [355, 301] width 136 height 33
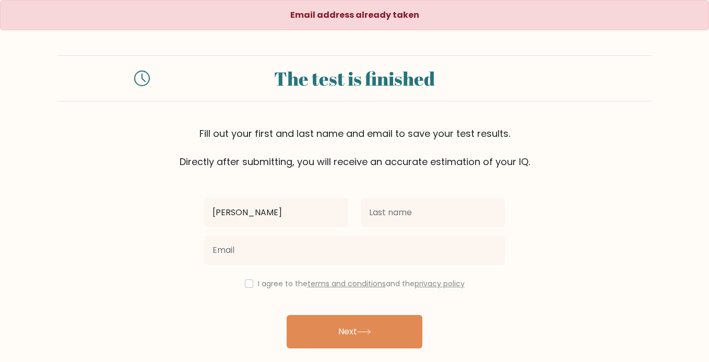
type input "[PERSON_NAME]"
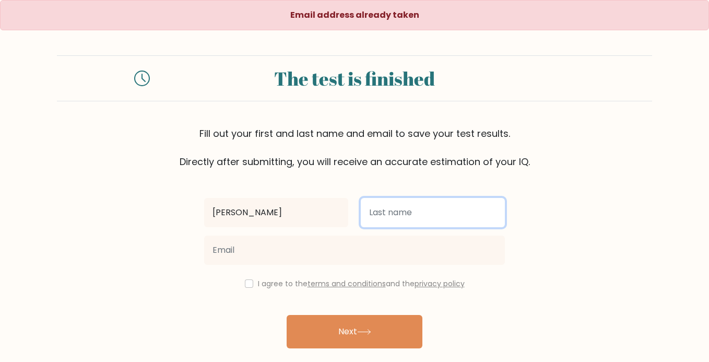
click at [382, 216] on input "text" at bounding box center [433, 212] width 144 height 29
type input "Dayoc"
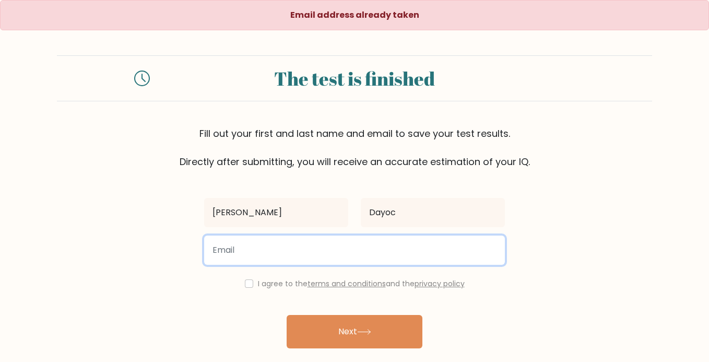
click at [362, 250] on input "email" at bounding box center [354, 250] width 301 height 29
type input "jap***@***.com"
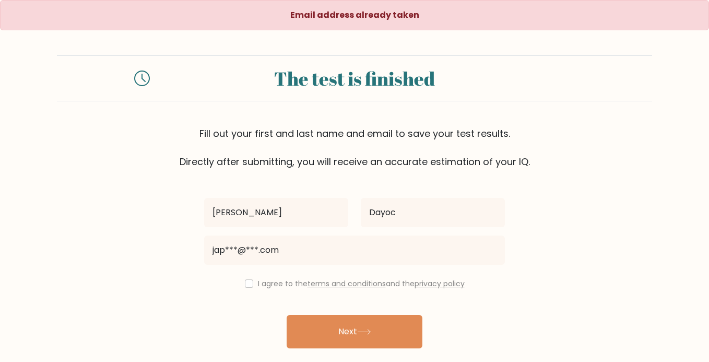
click at [309, 278] on div "I agree to the terms and conditions and the privacy policy" at bounding box center [354, 283] width 313 height 13
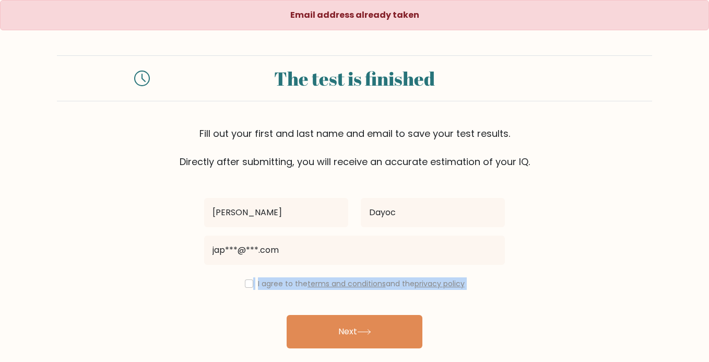
click at [309, 278] on div "I agree to the terms and conditions and the privacy policy" at bounding box center [354, 283] width 313 height 13
click at [245, 281] on input "checkbox" at bounding box center [249, 283] width 8 height 8
checkbox input "true"
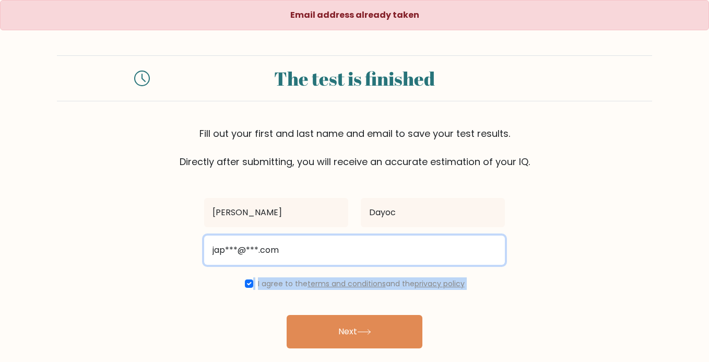
click at [261, 254] on input "jap***@***.com" at bounding box center [354, 250] width 301 height 29
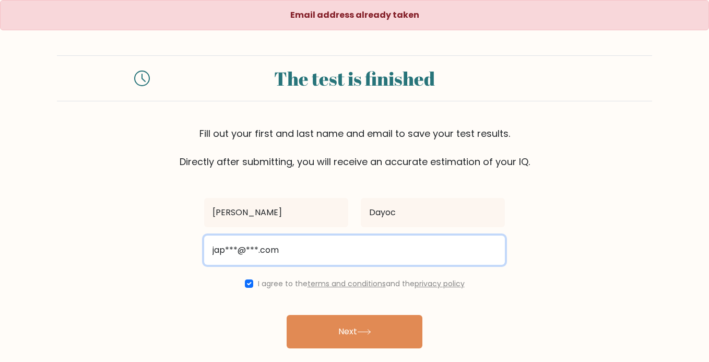
click at [261, 254] on input "jap***@***.com" at bounding box center [354, 250] width 301 height 29
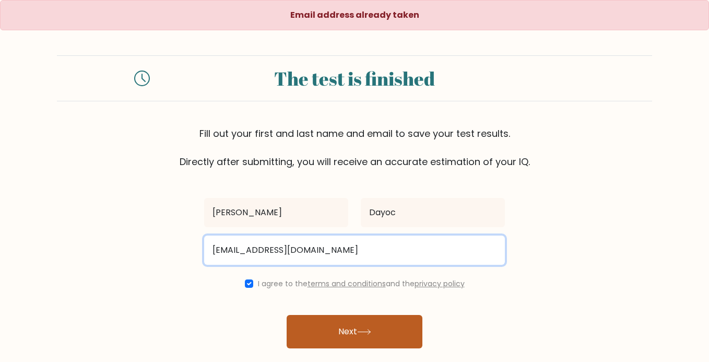
type input "[EMAIL_ADDRESS][DOMAIN_NAME]"
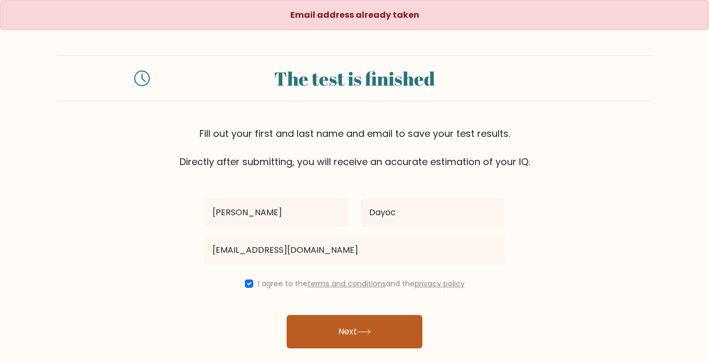
click at [355, 337] on button "Next" at bounding box center [355, 331] width 136 height 33
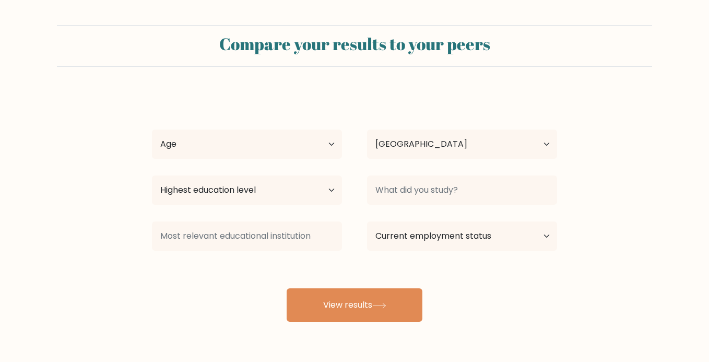
select select "PH"
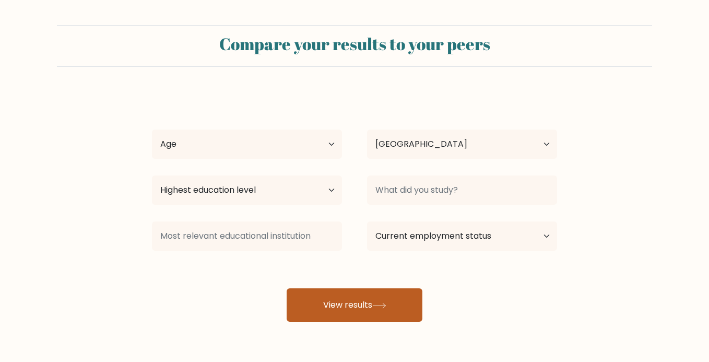
click at [355, 310] on button "View results" at bounding box center [355, 304] width 136 height 33
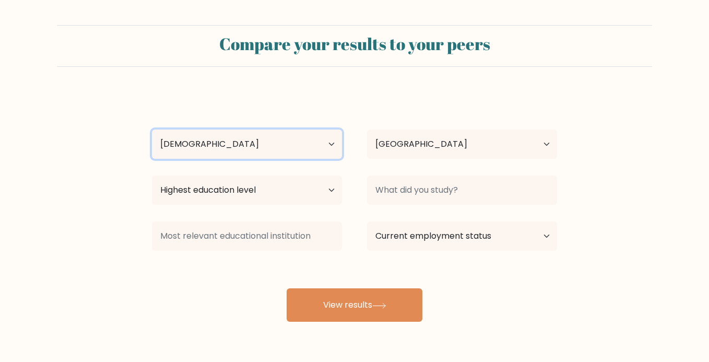
click at [305, 149] on select "Age Under 18 years old 18-24 years old 25-34 years old 35-44 years old 45-54 ye…" at bounding box center [247, 144] width 190 height 29
select select "25_34"
click at [152, 130] on select "Age Under 18 years old 18-24 years old 25-34 years old 35-44 years old 45-54 ye…" at bounding box center [247, 144] width 190 height 29
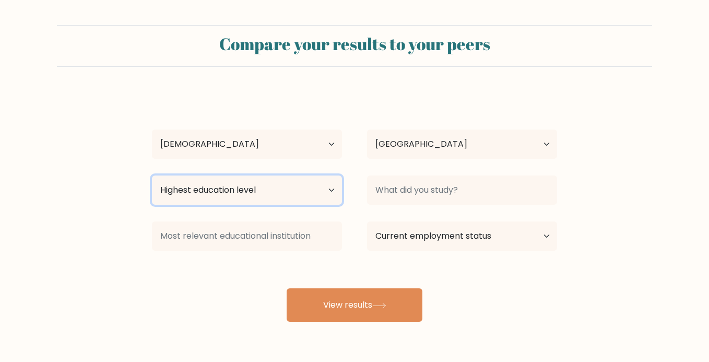
click at [274, 196] on select "Highest education level No schooling Primary Lower Secondary Upper Secondary Oc…" at bounding box center [247, 189] width 190 height 29
select select "bachelors_degree"
click at [152, 175] on select "Highest education level No schooling Primary Lower Secondary Upper Secondary Oc…" at bounding box center [247, 189] width 190 height 29
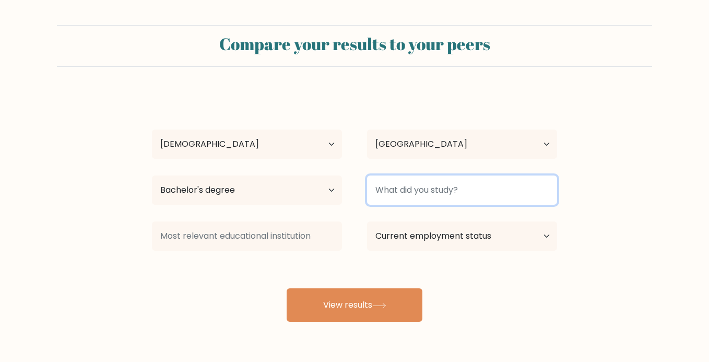
click at [432, 185] on input at bounding box center [462, 189] width 190 height 29
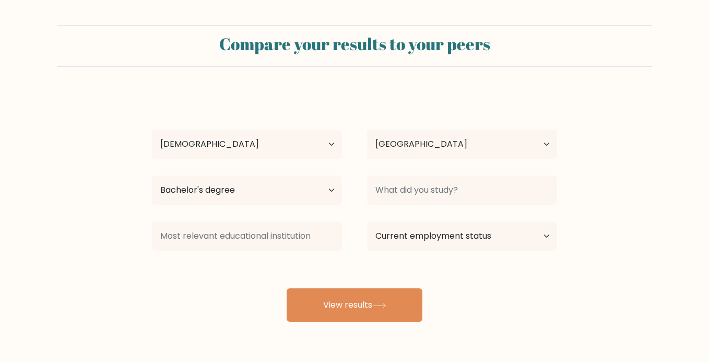
click at [346, 323] on div "Compare your results to your peers Jeramie Dayoc Age Under 18 years old 18-24 y…" at bounding box center [354, 198] width 709 height 396
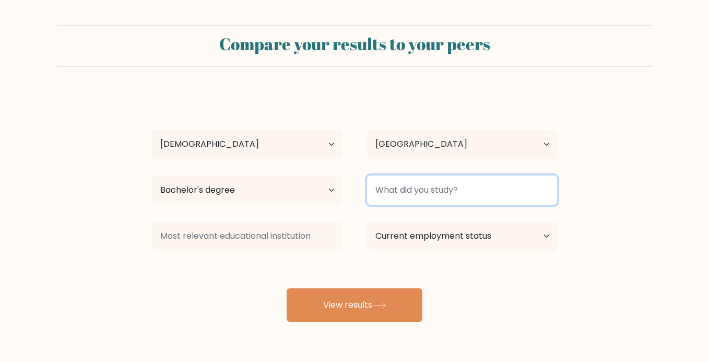
click at [422, 202] on input at bounding box center [462, 189] width 190 height 29
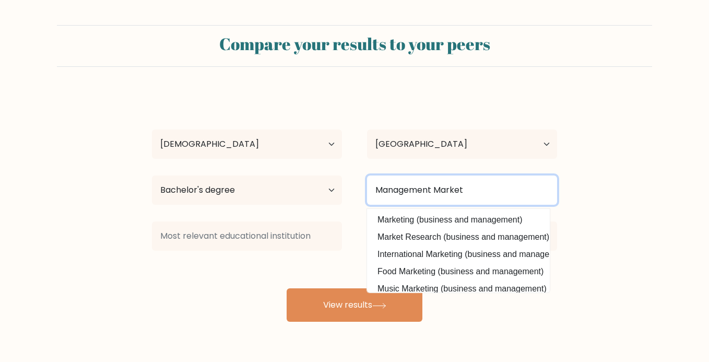
type input "Management Market"
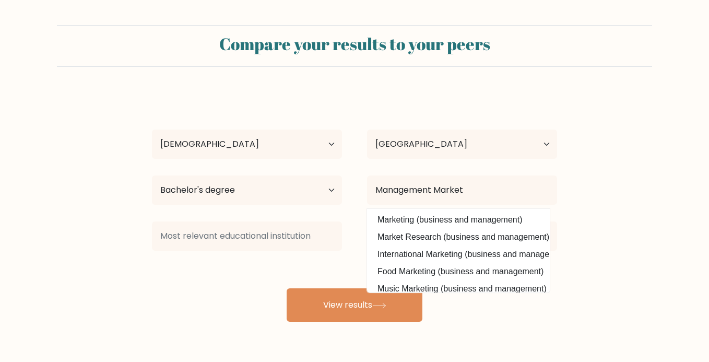
click at [438, 210] on datalist "Marketing (business and management) Market Research (business and management) I…" at bounding box center [458, 251] width 183 height 84
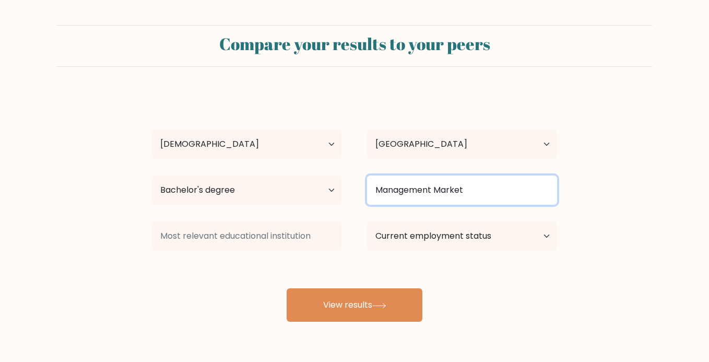
click at [462, 198] on input "Management Market" at bounding box center [462, 189] width 190 height 29
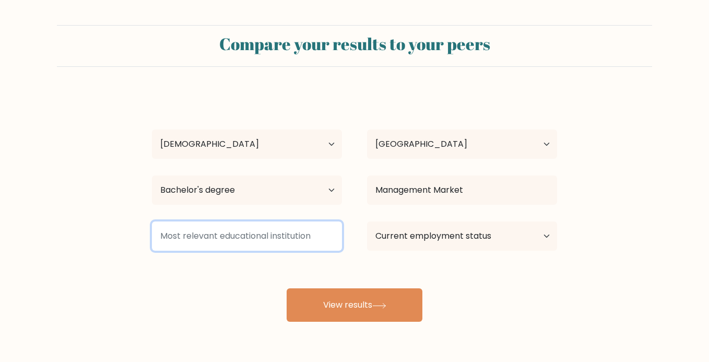
click at [248, 243] on input at bounding box center [247, 235] width 190 height 29
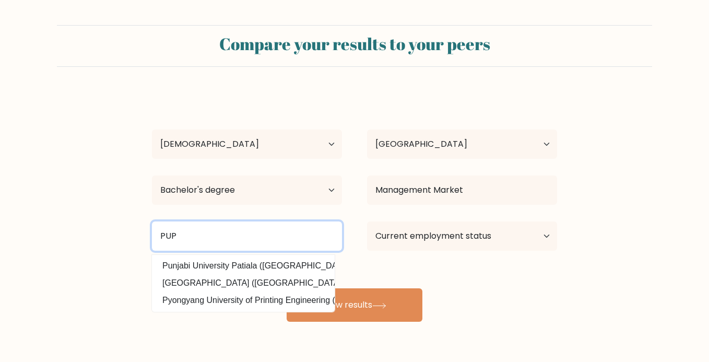
type input "PUP"
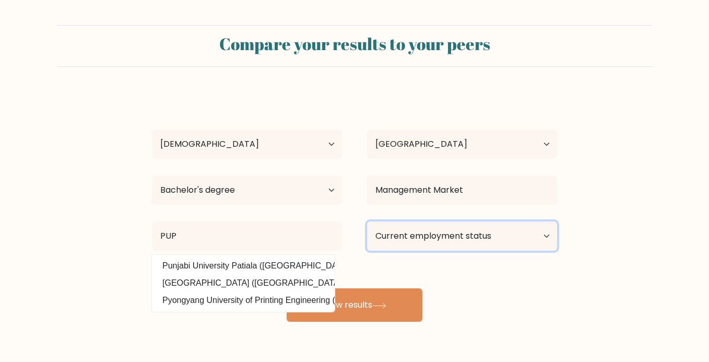
click at [427, 229] on select "Current employment status Employed Student Retired Other / prefer not to answer" at bounding box center [462, 235] width 190 height 29
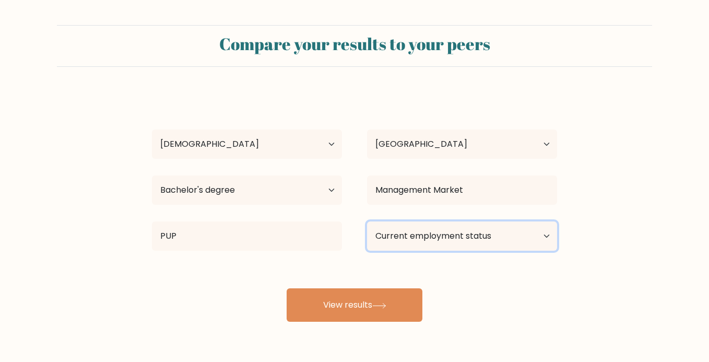
select select "other"
click at [367, 221] on select "Current employment status Employed Student Retired Other / prefer not to answer" at bounding box center [462, 235] width 190 height 29
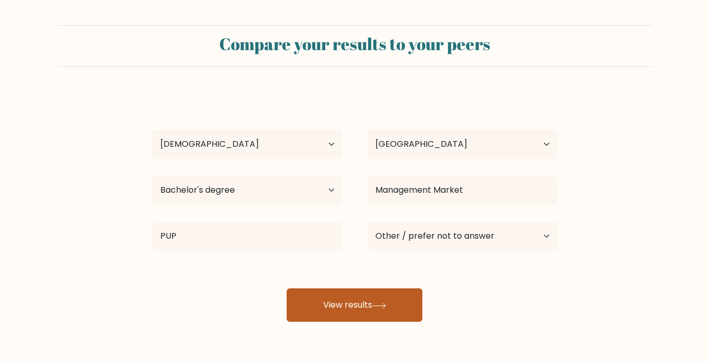
click at [369, 297] on button "View results" at bounding box center [355, 304] width 136 height 33
